Goal: Task Accomplishment & Management: Use online tool/utility

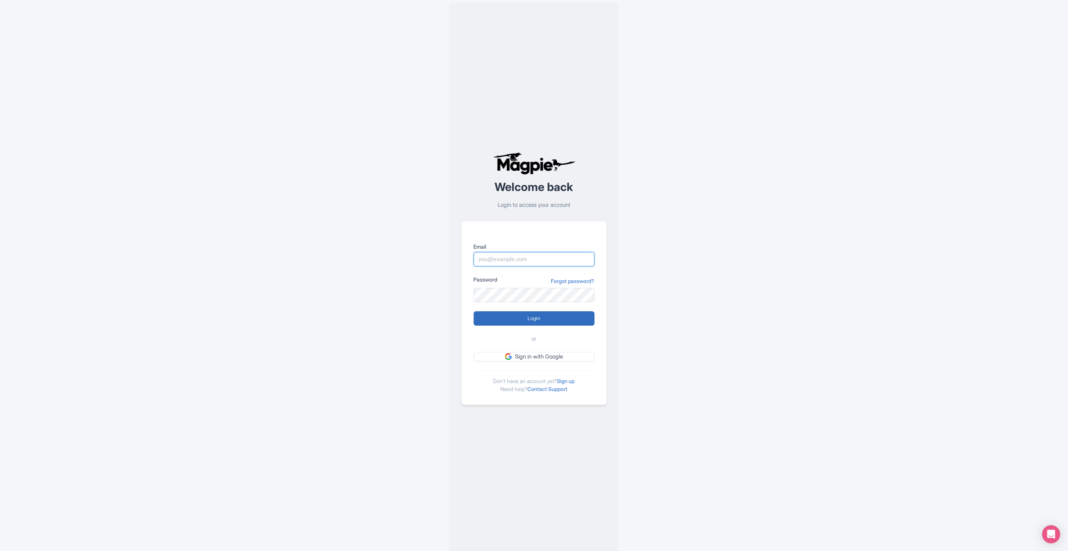
type input "deejay.reinhard@intrepidtravel.com"
click at [529, 319] on input "Login" at bounding box center [534, 319] width 121 height 14
type input "Logging in..."
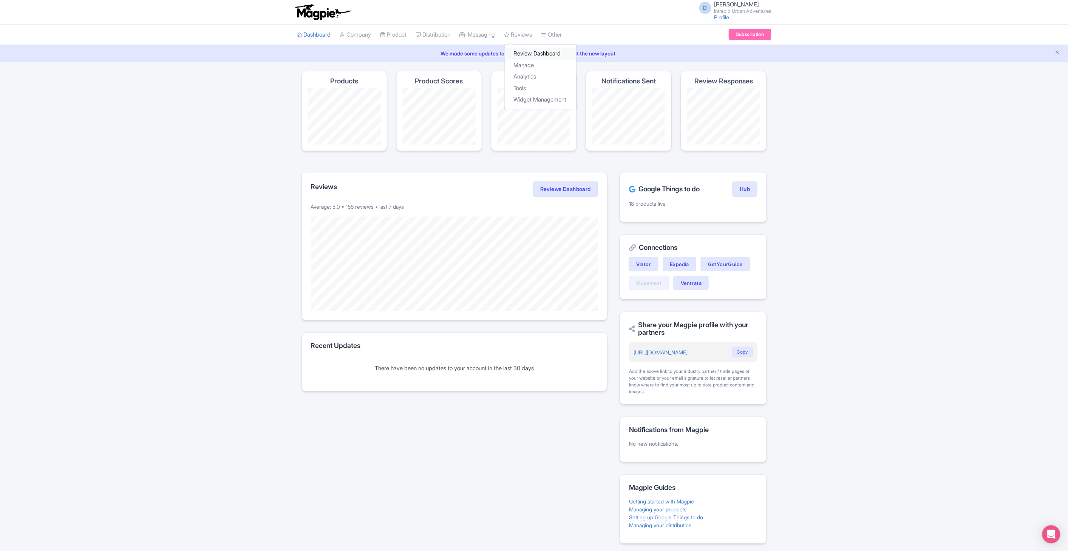
click at [529, 54] on link "Review Dashboard" at bounding box center [541, 54] width 72 height 12
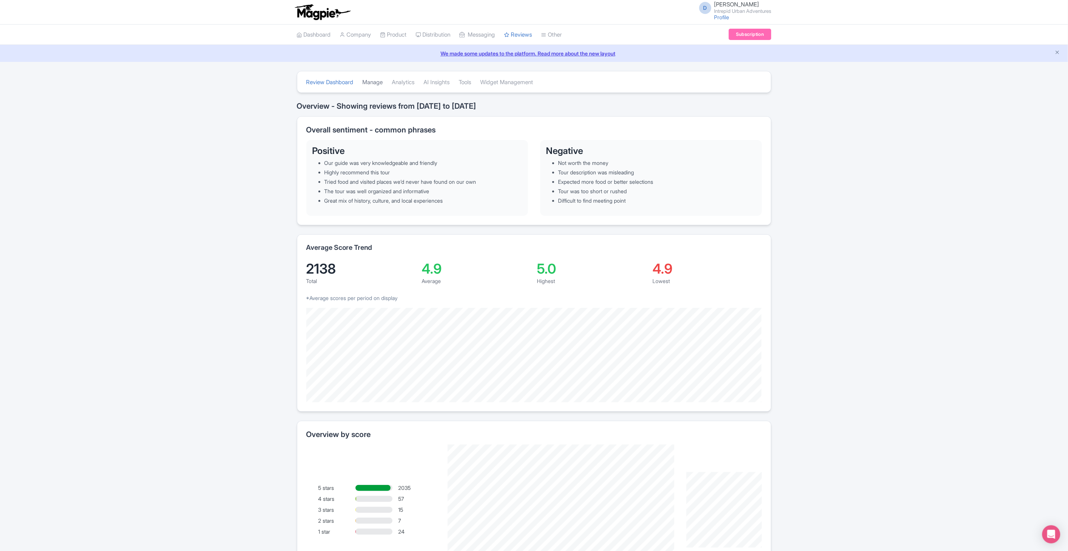
click at [368, 79] on link "Manage" at bounding box center [373, 82] width 20 height 21
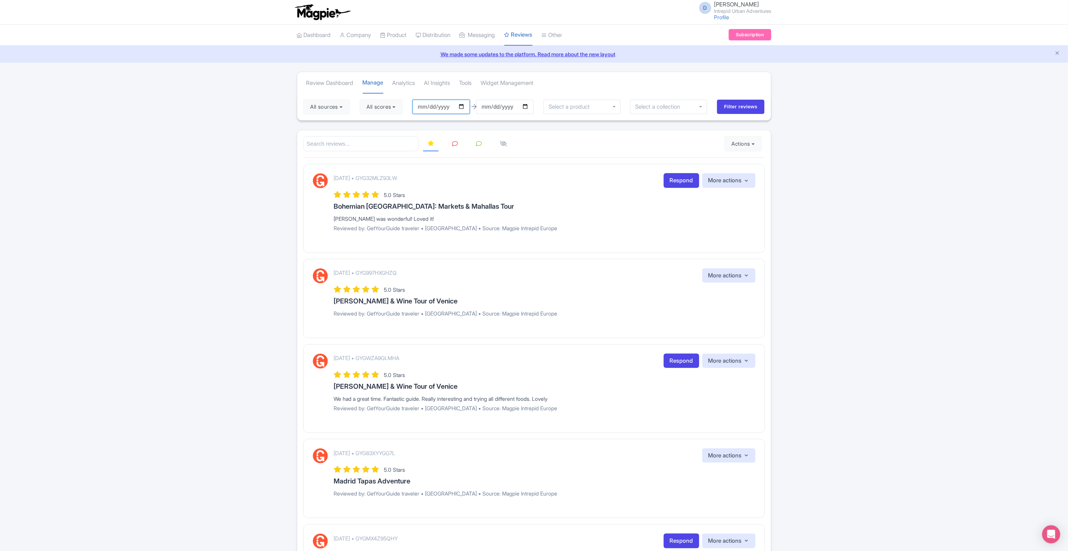
click at [463, 107] on input "2025-06-11" at bounding box center [440, 107] width 57 height 14
type input "2025-08-16"
click at [528, 105] on input "2025-09-10" at bounding box center [504, 107] width 57 height 14
type input "[DATE]"
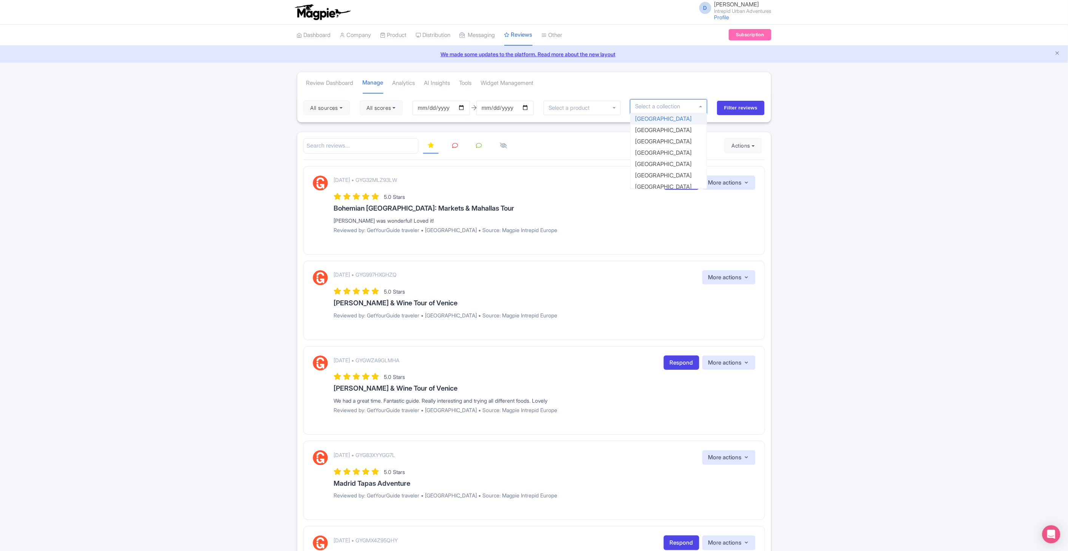
click at [682, 106] on input "select-one" at bounding box center [660, 106] width 50 height 7
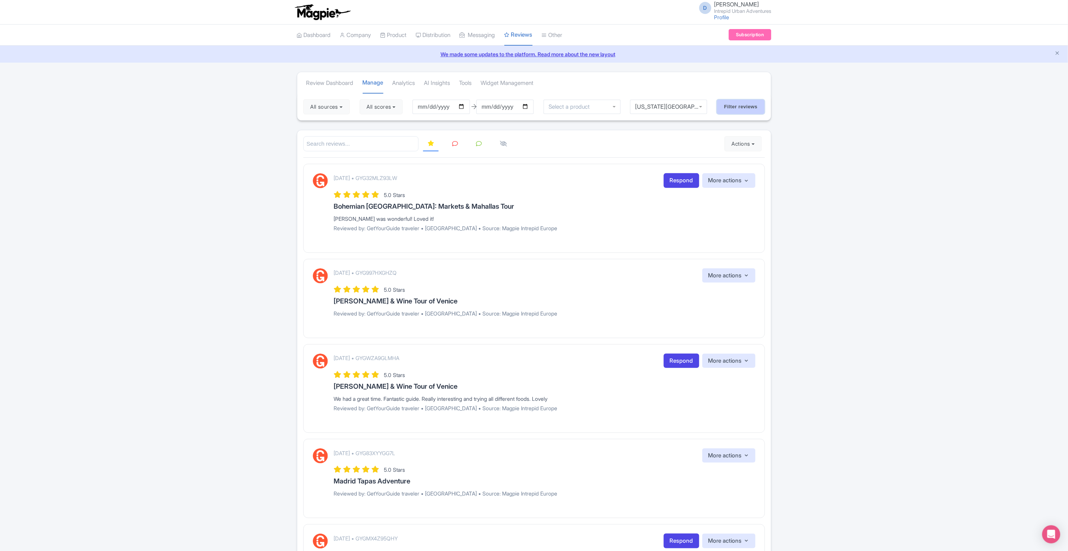
click at [735, 111] on input "Filter reviews" at bounding box center [741, 107] width 48 height 14
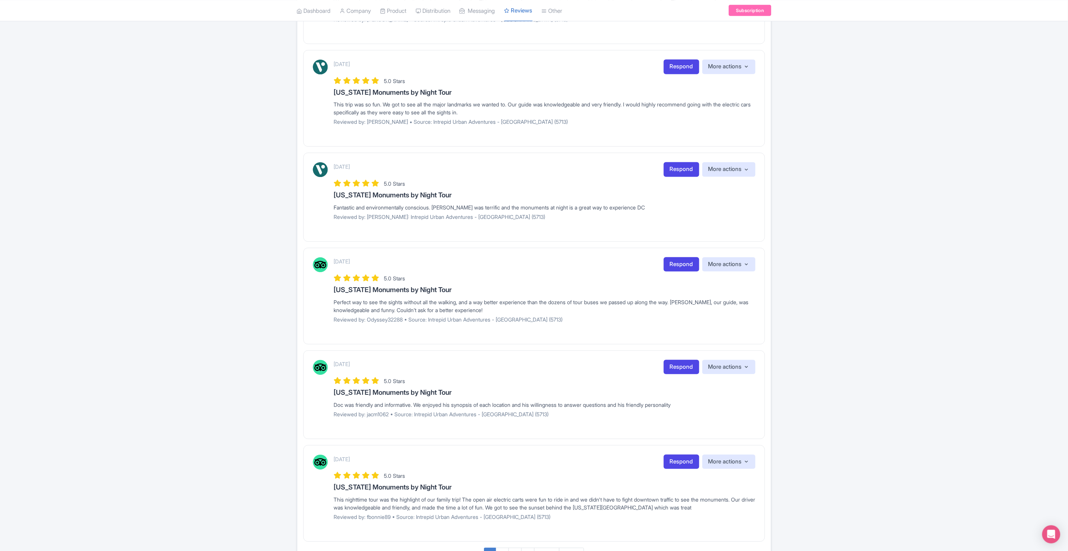
scroll to position [675, 0]
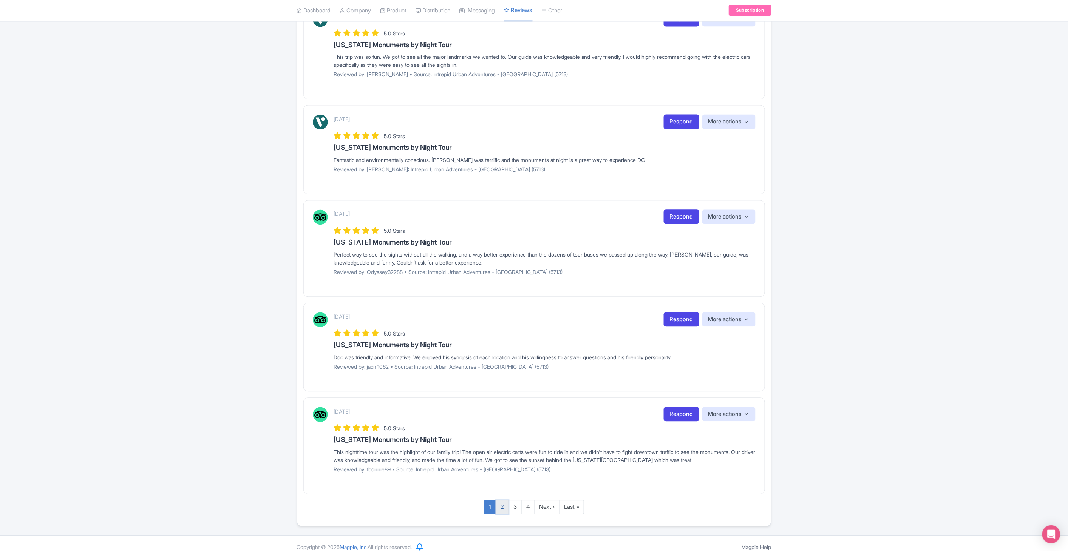
click at [504, 501] on link "2" at bounding box center [502, 508] width 13 height 14
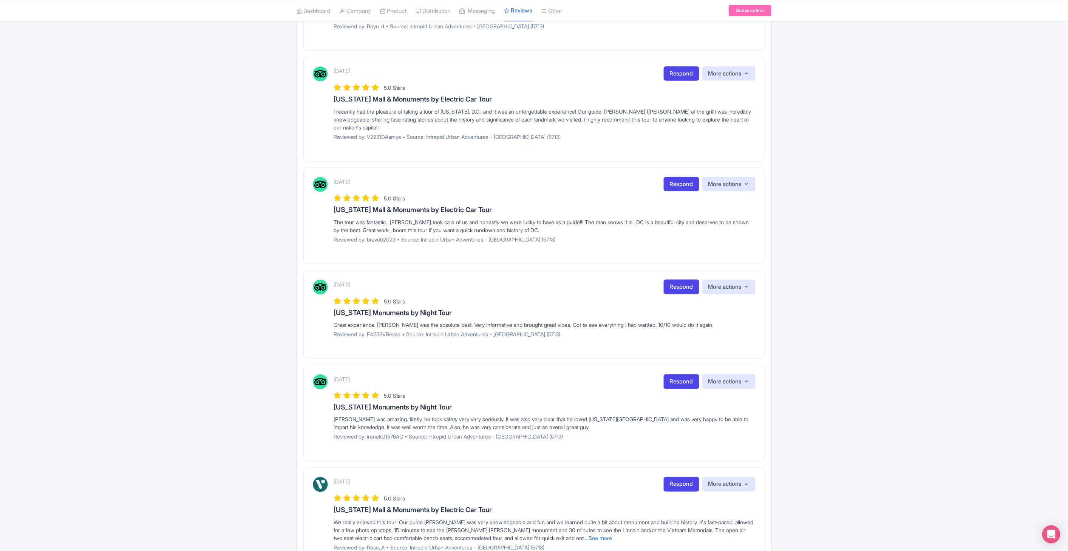
scroll to position [313, 0]
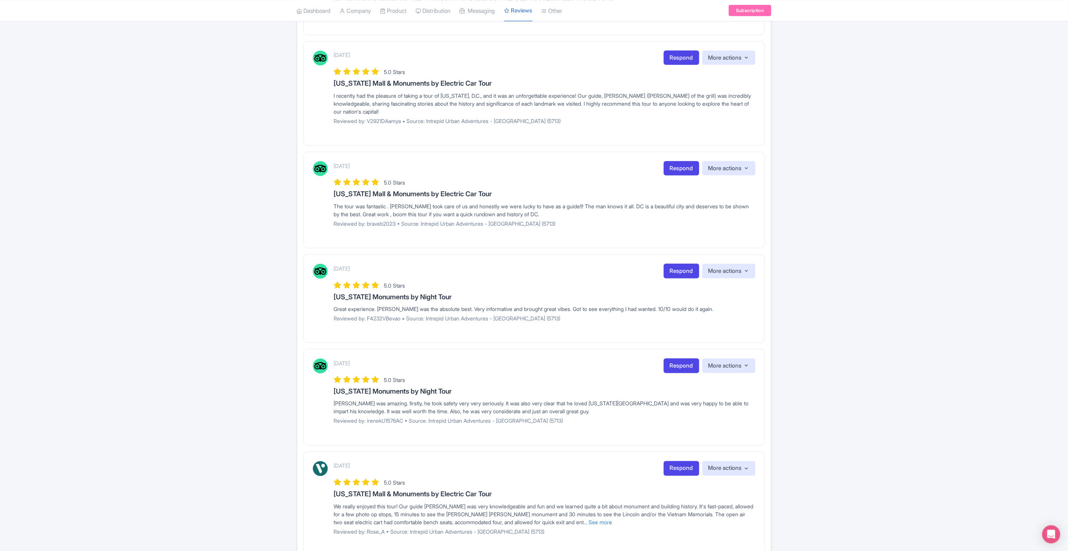
click at [981, 299] on div "Review Dashboard Manage Analytics AI Insights Tools Widget Management 4 sources…" at bounding box center [534, 332] width 1068 height 1146
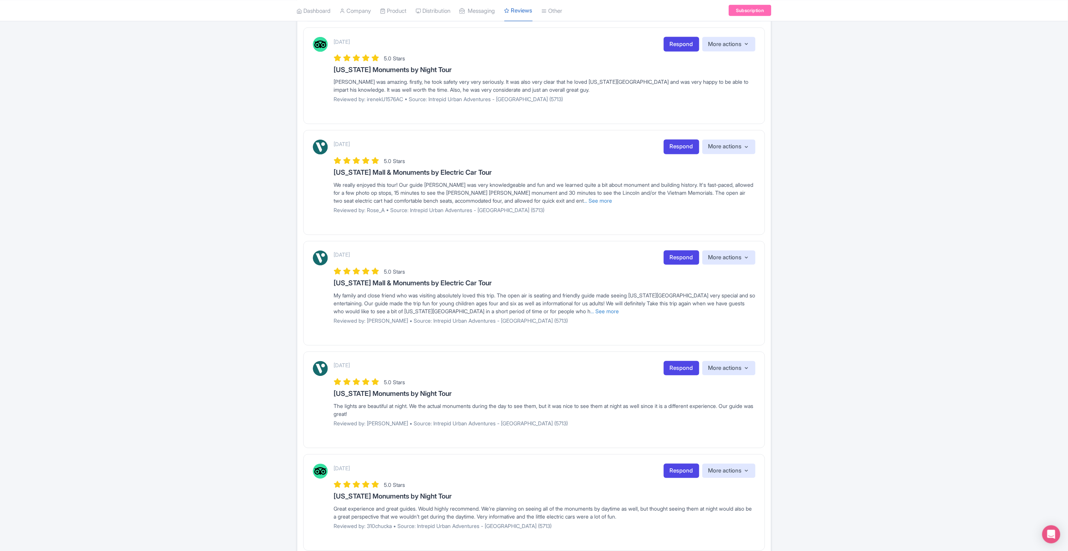
scroll to position [700, 0]
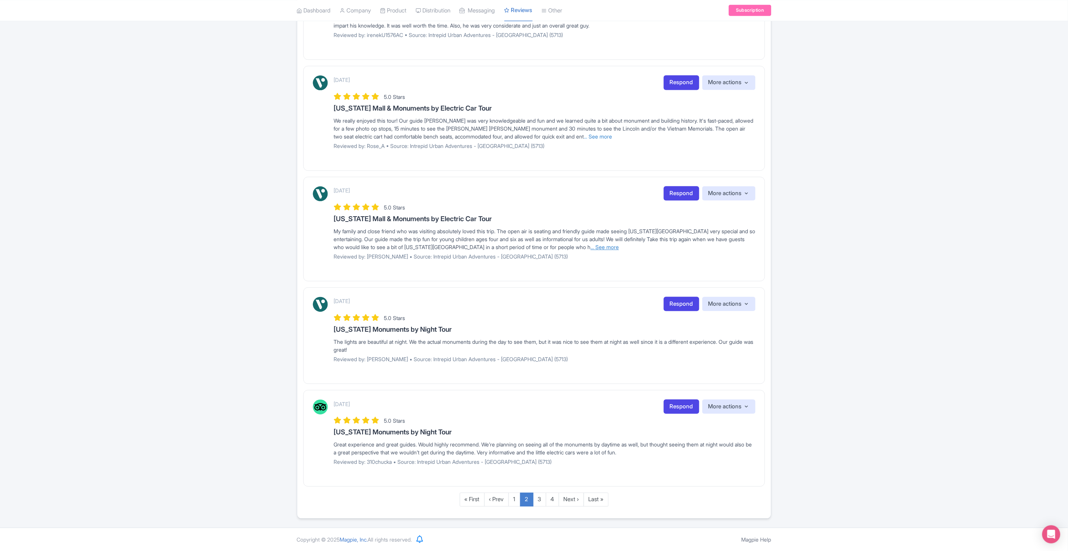
click at [591, 248] on link "... See more" at bounding box center [605, 247] width 28 height 6
click at [544, 498] on link "3" at bounding box center [539, 500] width 13 height 14
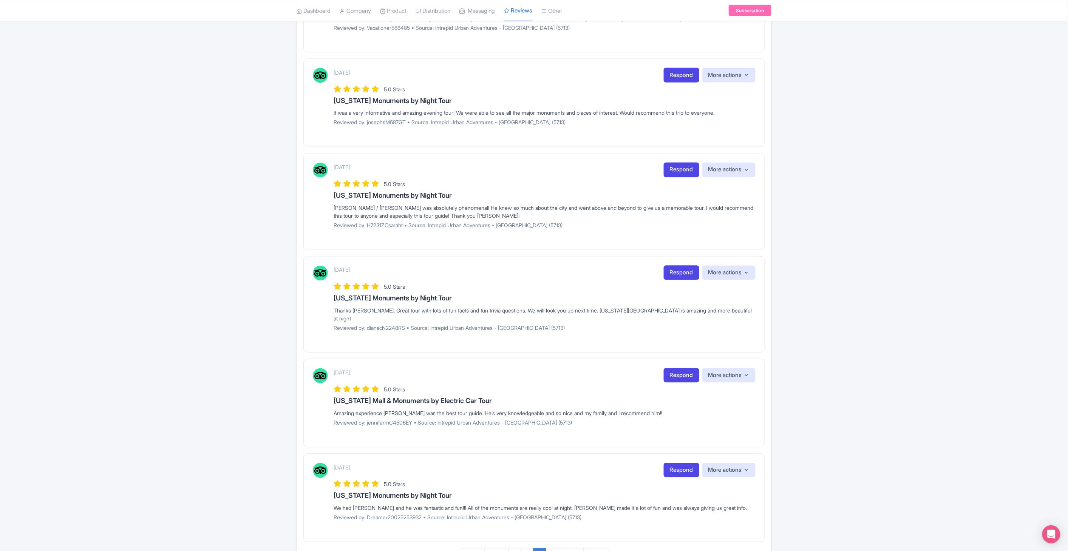
scroll to position [644, 0]
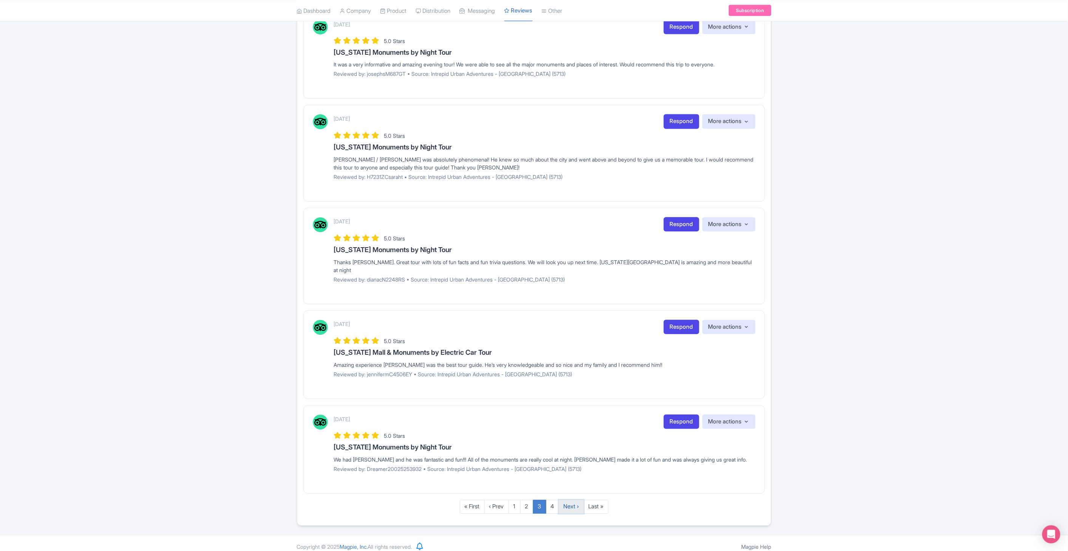
click at [572, 500] on link "Next ›" at bounding box center [571, 507] width 25 height 14
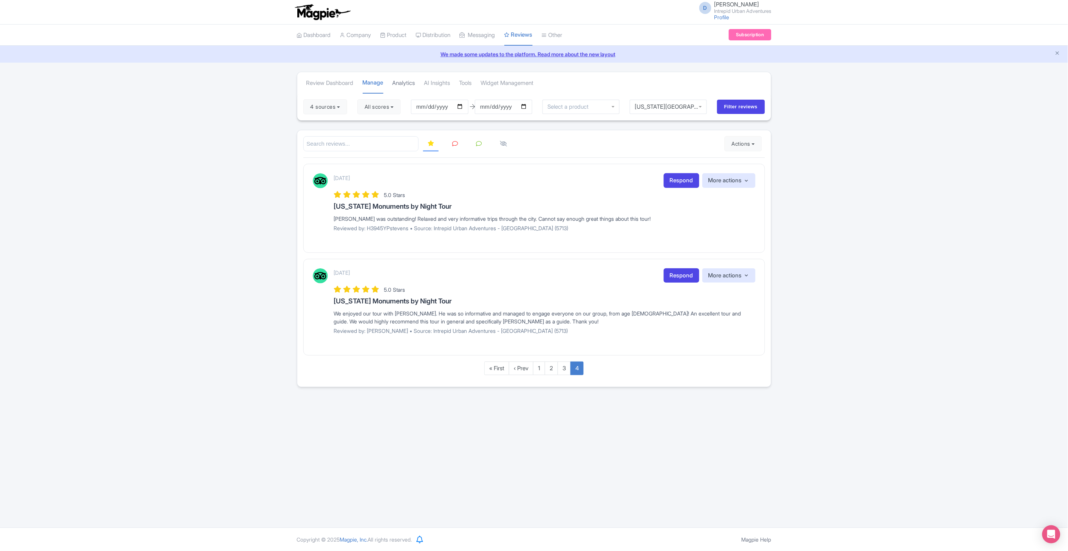
click at [397, 81] on link "Analytics" at bounding box center [403, 83] width 23 height 21
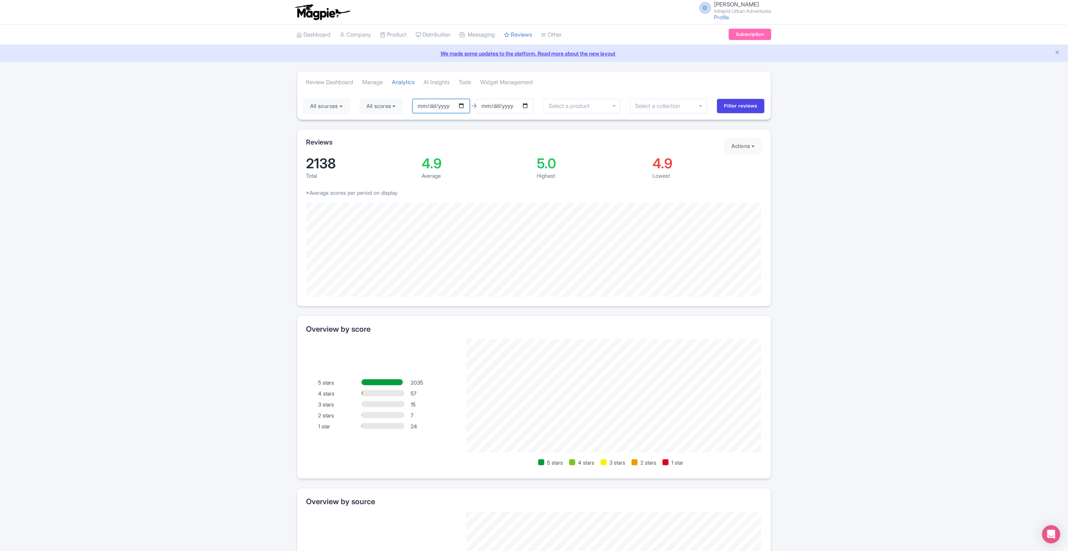
click at [465, 105] on input "2025-06-11" at bounding box center [440, 106] width 57 height 14
type input "[DATE]"
click at [525, 107] on input "2025-09-10" at bounding box center [504, 106] width 57 height 14
type input "2025-09-26"
click at [701, 107] on div at bounding box center [668, 106] width 77 height 14
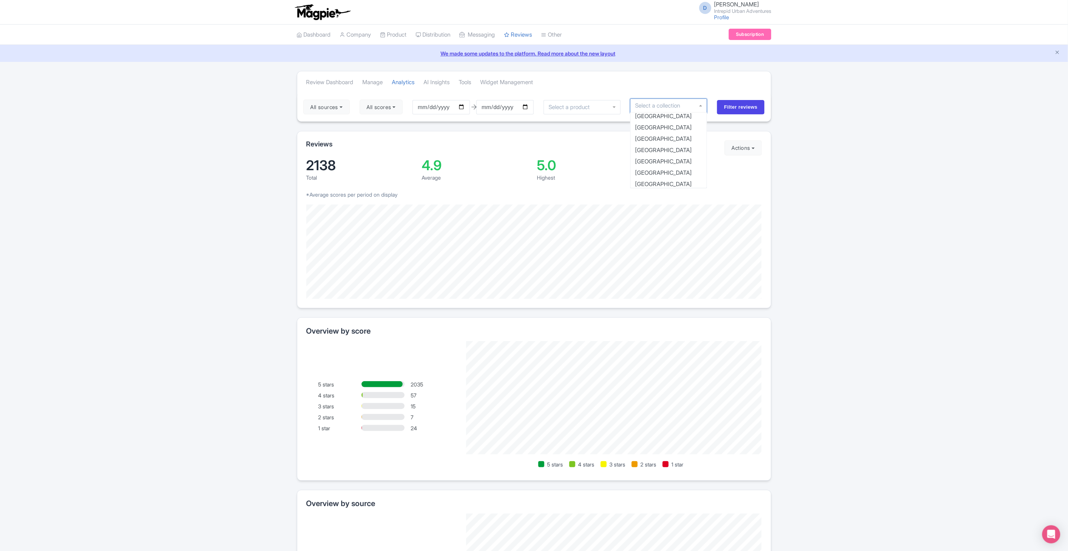
scroll to position [411, 0]
click at [733, 108] on input "Filter reviews" at bounding box center [741, 106] width 48 height 14
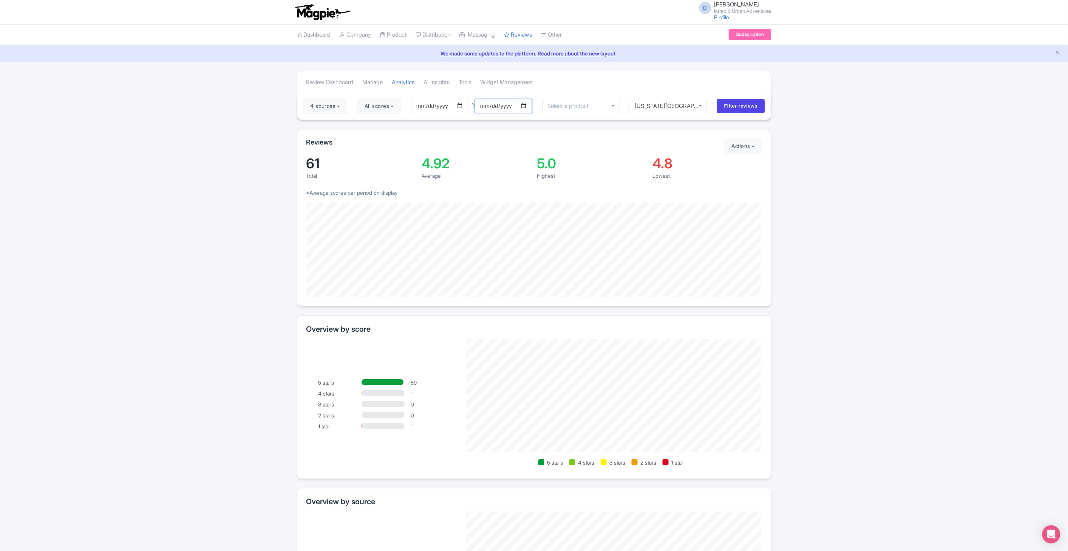
click at [526, 104] on input "2025-09-26" at bounding box center [503, 106] width 57 height 14
type input "[DATE]"
click at [723, 107] on input "Filter reviews" at bounding box center [741, 106] width 48 height 14
click at [462, 107] on input "[DATE]" at bounding box center [439, 106] width 57 height 14
type input "[DATE]"
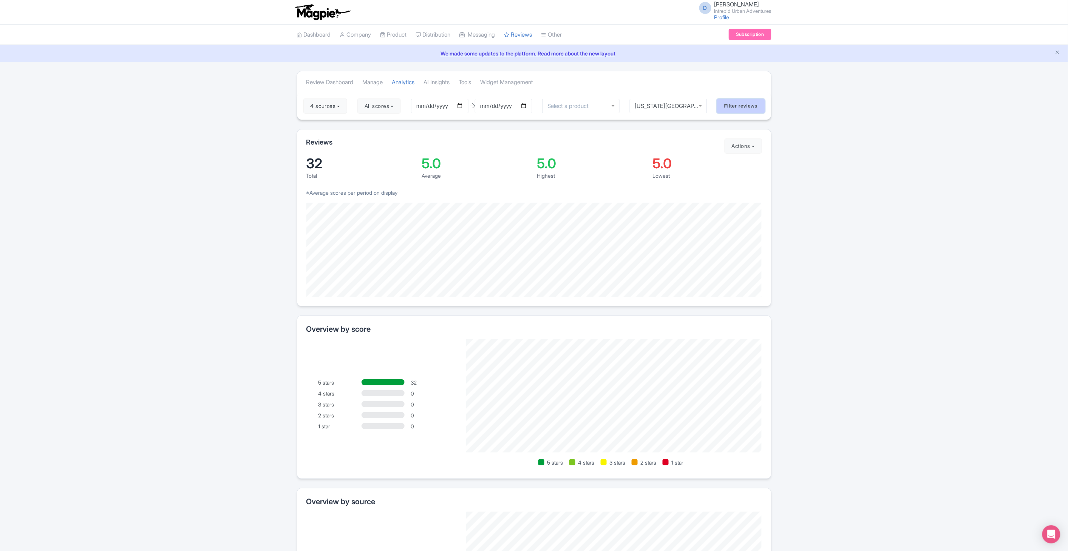
click at [733, 103] on input "Filter reviews" at bounding box center [741, 106] width 48 height 14
click at [733, 91] on div "Review Dashboard [GEOGRAPHIC_DATA] Analytics AI Insights Tools Widget Management" at bounding box center [534, 81] width 474 height 21
click at [700, 105] on div "[US_STATE][GEOGRAPHIC_DATA]" at bounding box center [668, 106] width 77 height 14
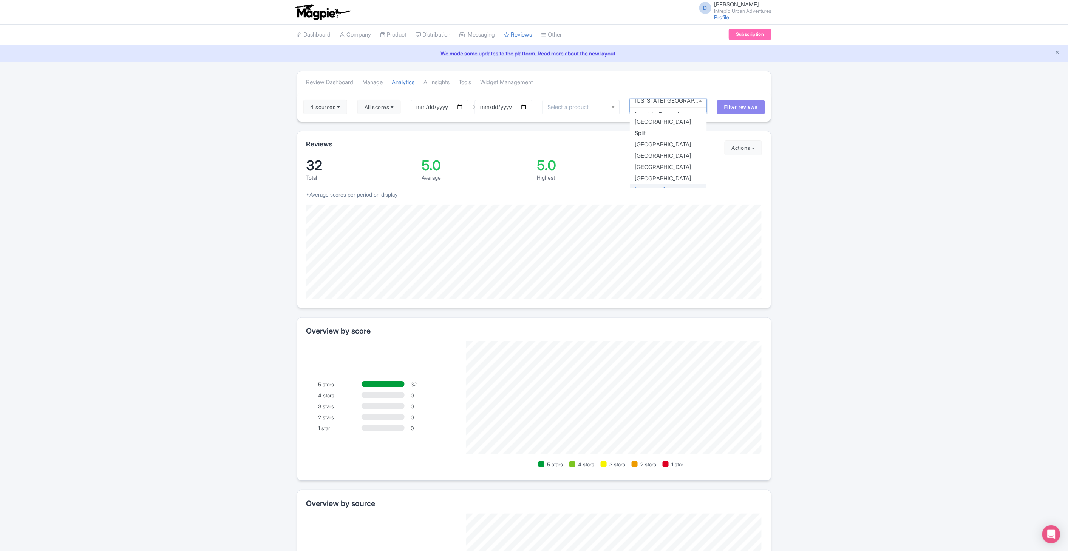
scroll to position [2, 0]
